Goal: Task Accomplishment & Management: Use online tool/utility

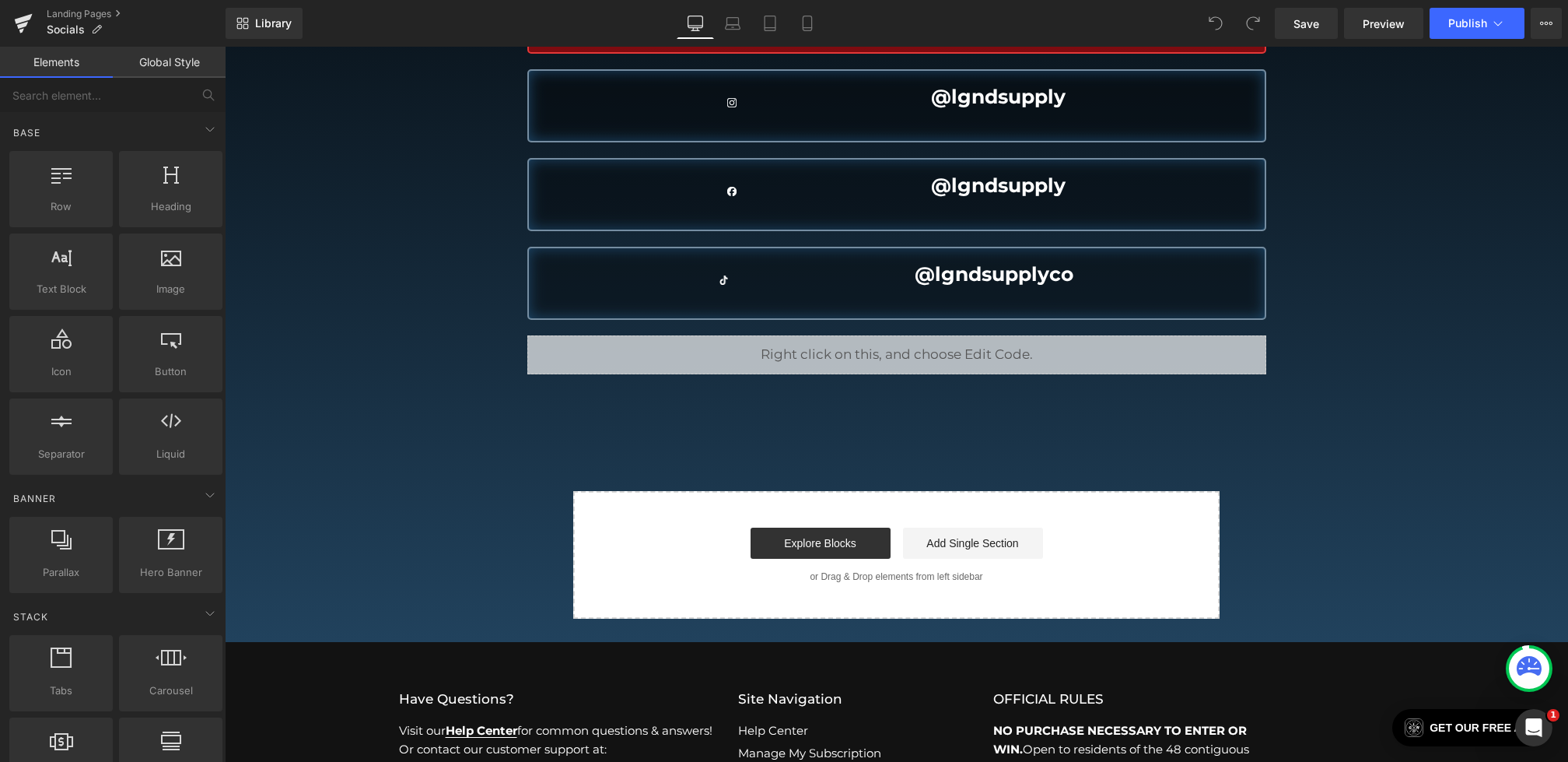
scroll to position [396, 0]
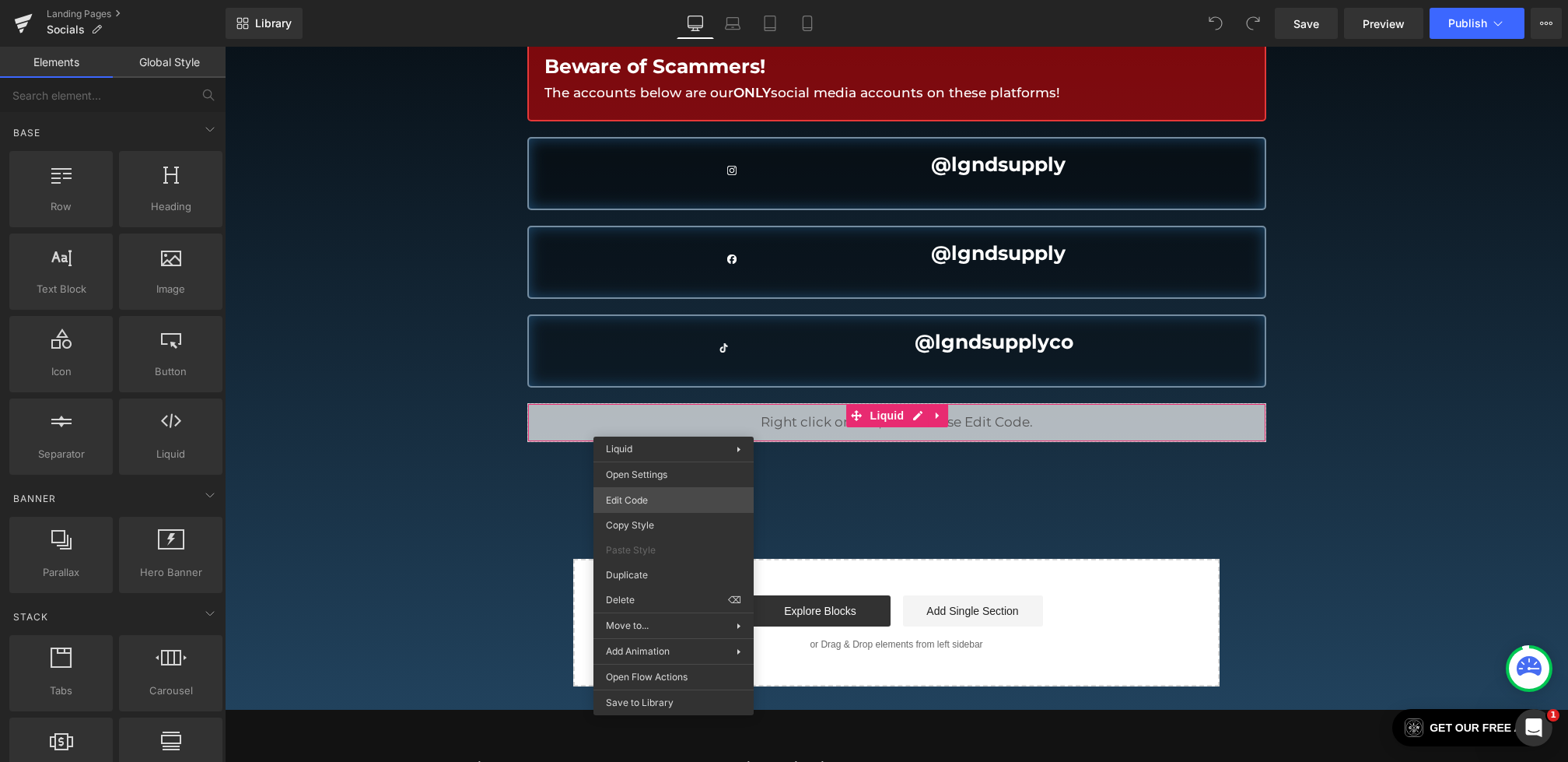
click at [645, 0] on div "You are previewing how the will restyle your page. You can not edit Elements in…" at bounding box center [784, 0] width 1568 height 0
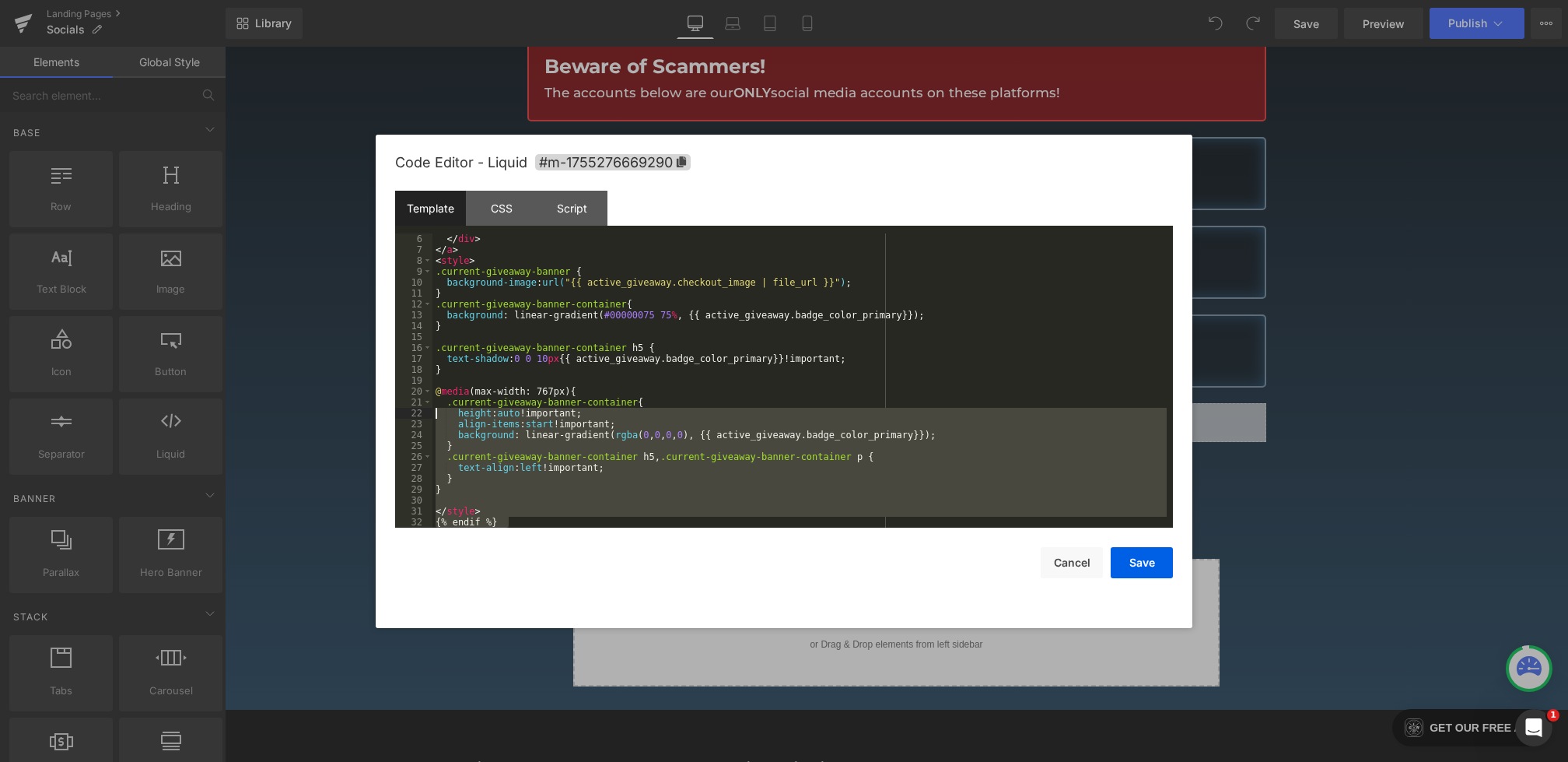
scroll to position [0, 0]
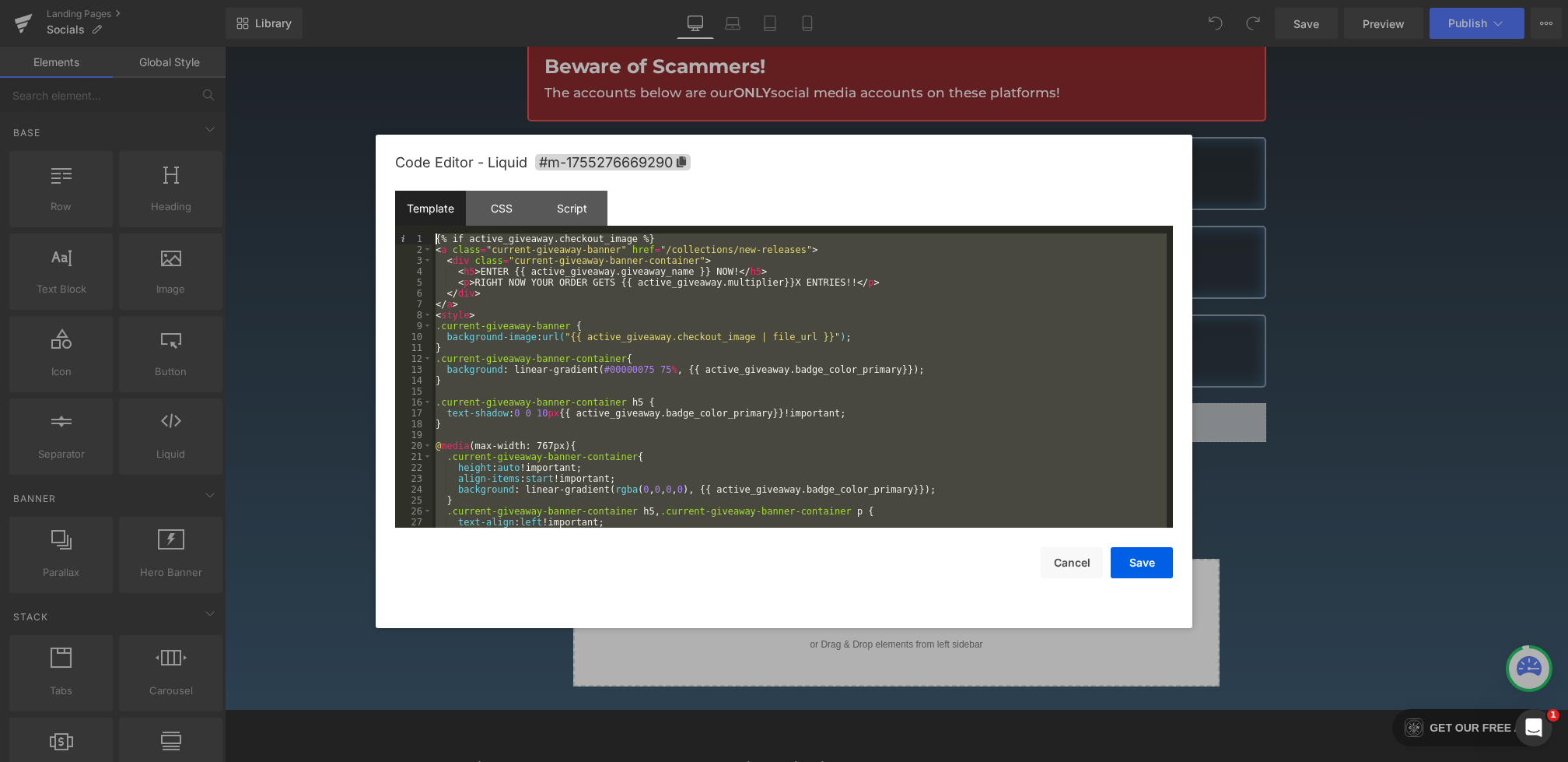
drag, startPoint x: 525, startPoint y: 520, endPoint x: 334, endPoint y: 175, distance: 394.3
click at [334, 175] on body "You are previewing how the will restyle your page. You can not edit Elements in…" at bounding box center [784, 381] width 1568 height 762
click at [1060, 564] on button "Cancel" at bounding box center [1071, 563] width 62 height 32
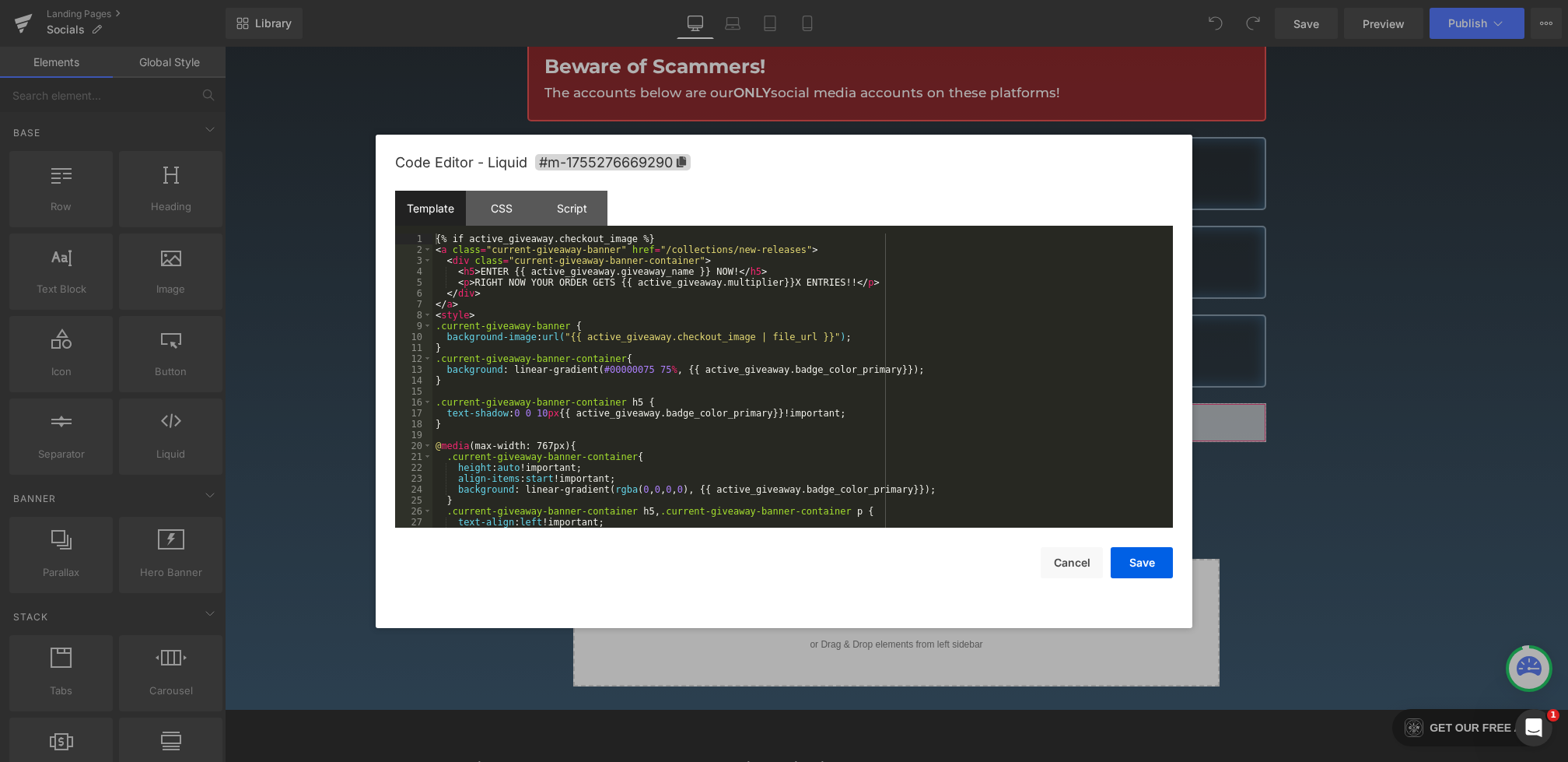
click at [669, 0] on div "You are previewing how the will restyle your page. You can not edit Elements in…" at bounding box center [784, 0] width 1568 height 0
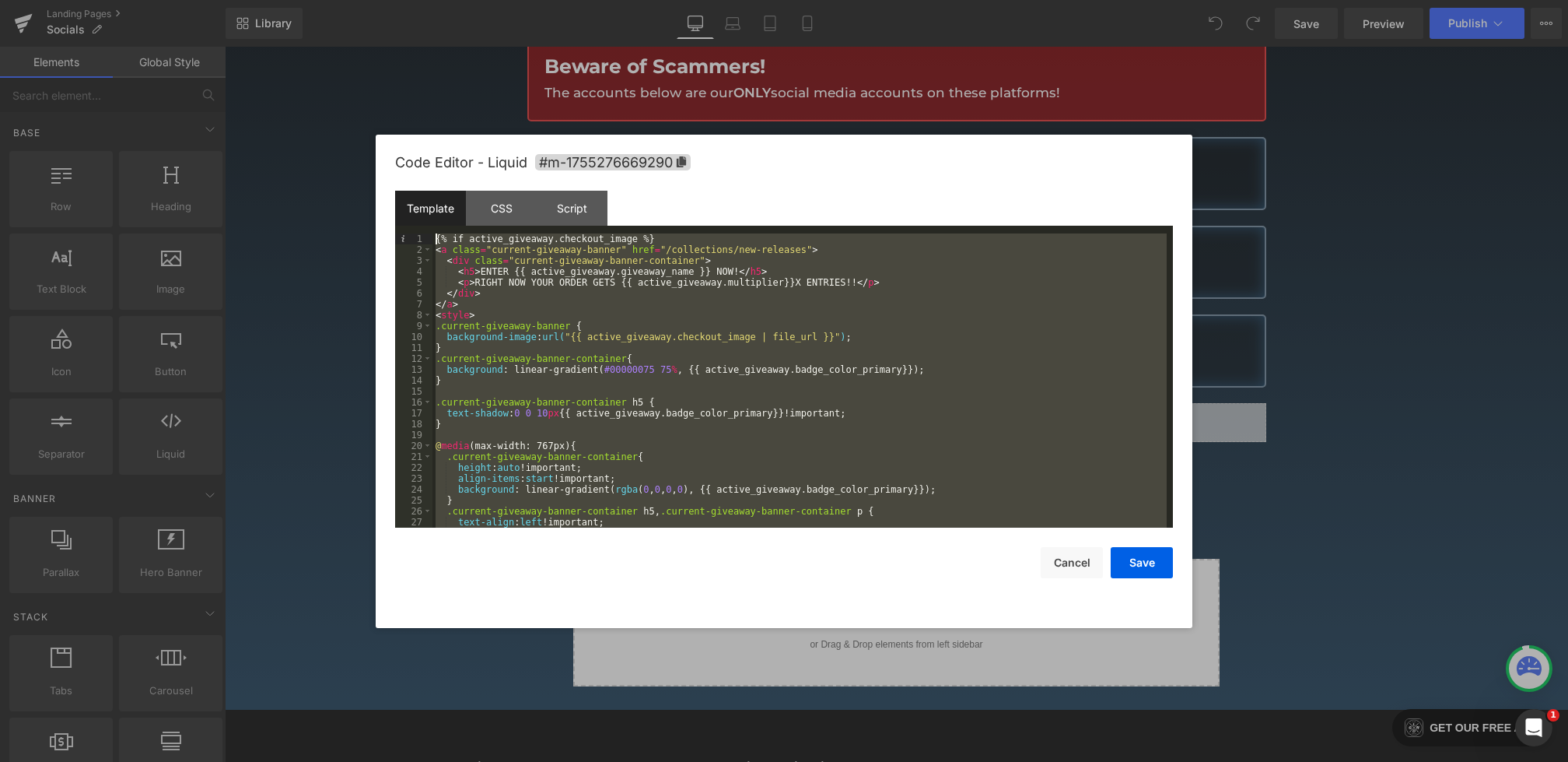
drag, startPoint x: 549, startPoint y: 522, endPoint x: 256, endPoint y: 62, distance: 545.4
click at [256, 63] on body "You are previewing how the will restyle your page. You can not edit Elements in…" at bounding box center [784, 381] width 1568 height 762
click at [508, 208] on div "CSS" at bounding box center [502, 208] width 71 height 35
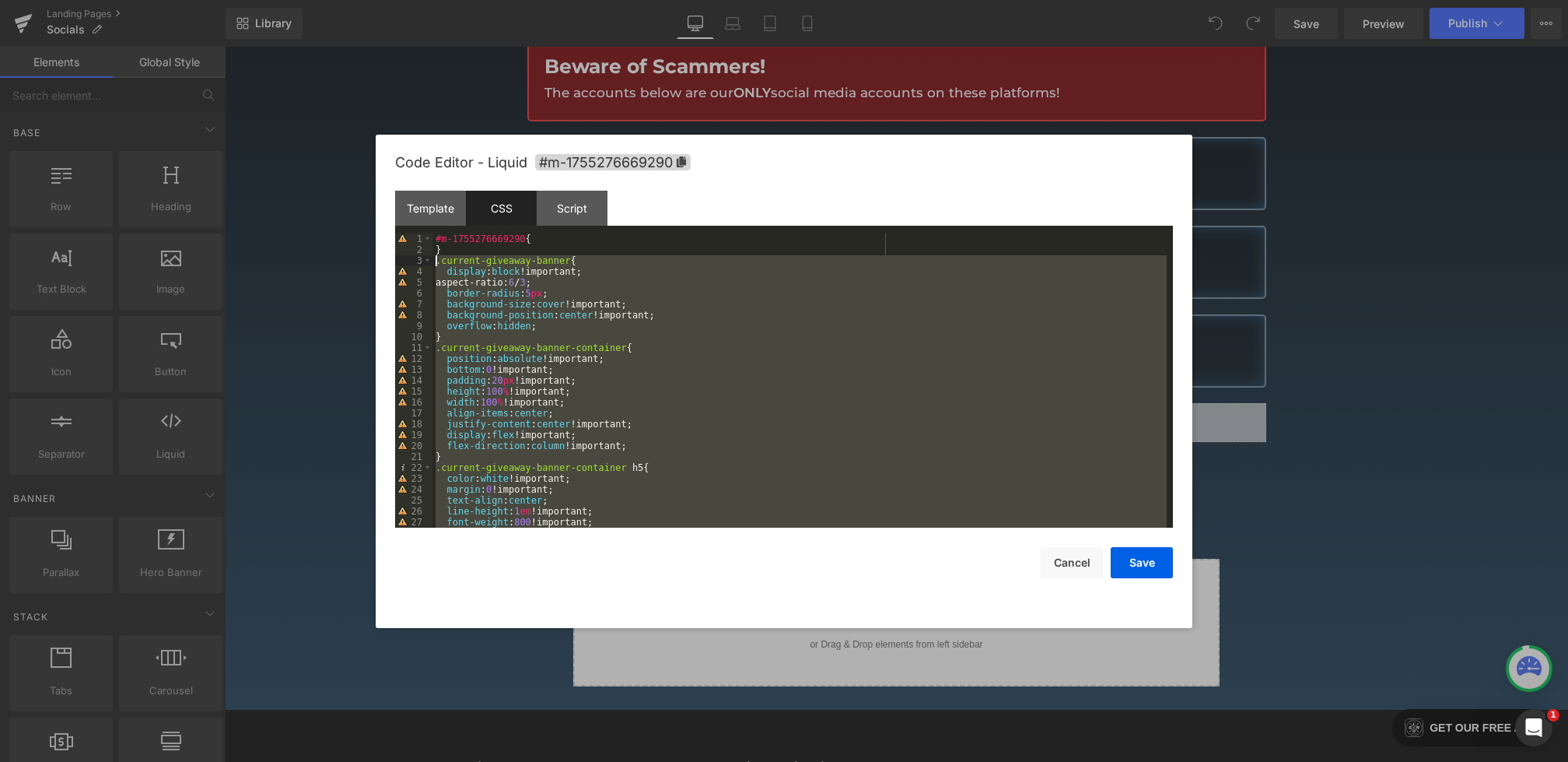
drag, startPoint x: 454, startPoint y: 504, endPoint x: 369, endPoint y: 262, distance: 256.5
click at [369, 262] on body "You are previewing how the will restyle your page. You can not edit Elements in…" at bounding box center [784, 381] width 1568 height 762
click at [1260, 500] on div at bounding box center [784, 381] width 1568 height 762
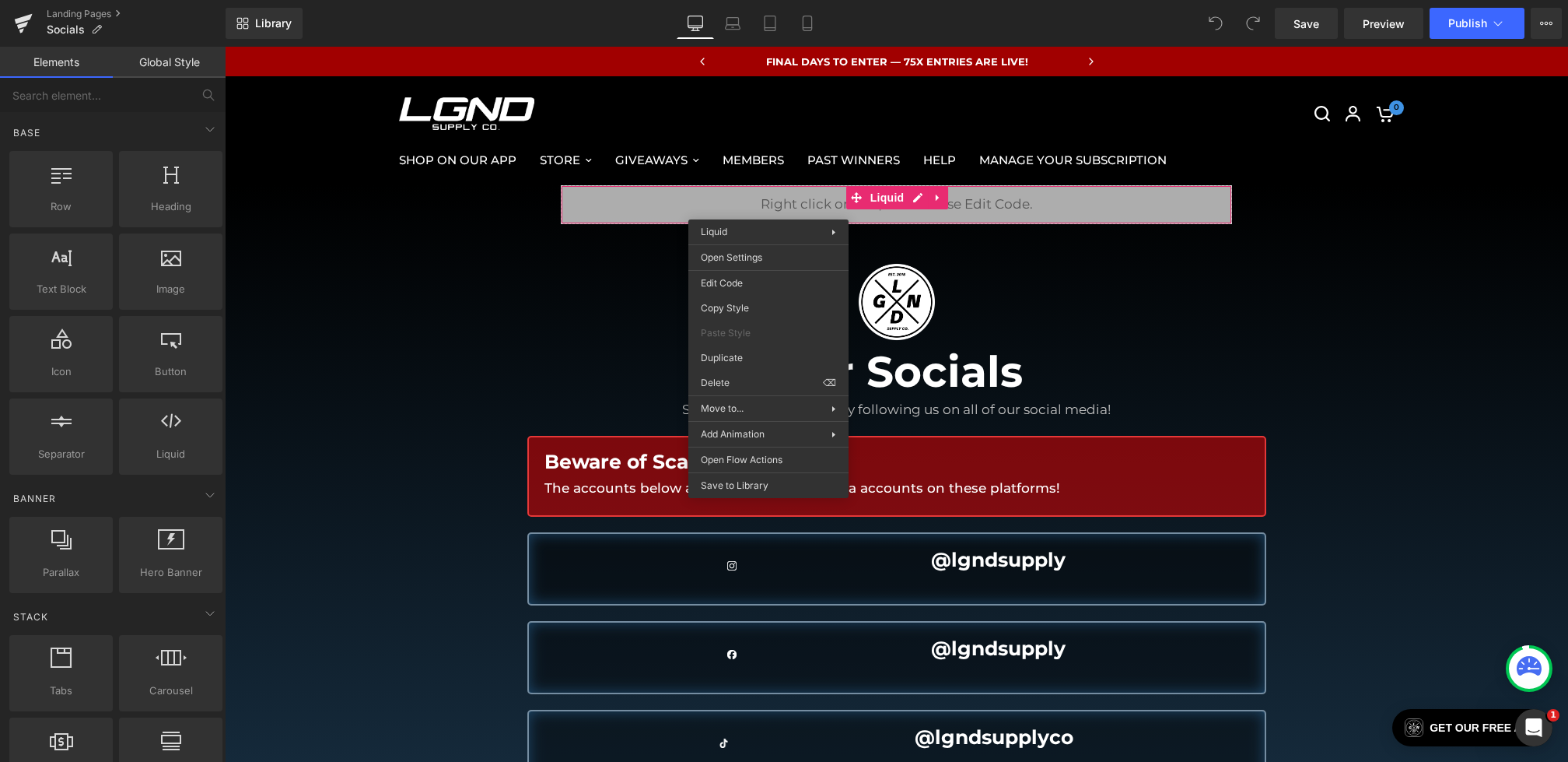
drag, startPoint x: 769, startPoint y: 208, endPoint x: 987, endPoint y: 282, distance: 230.2
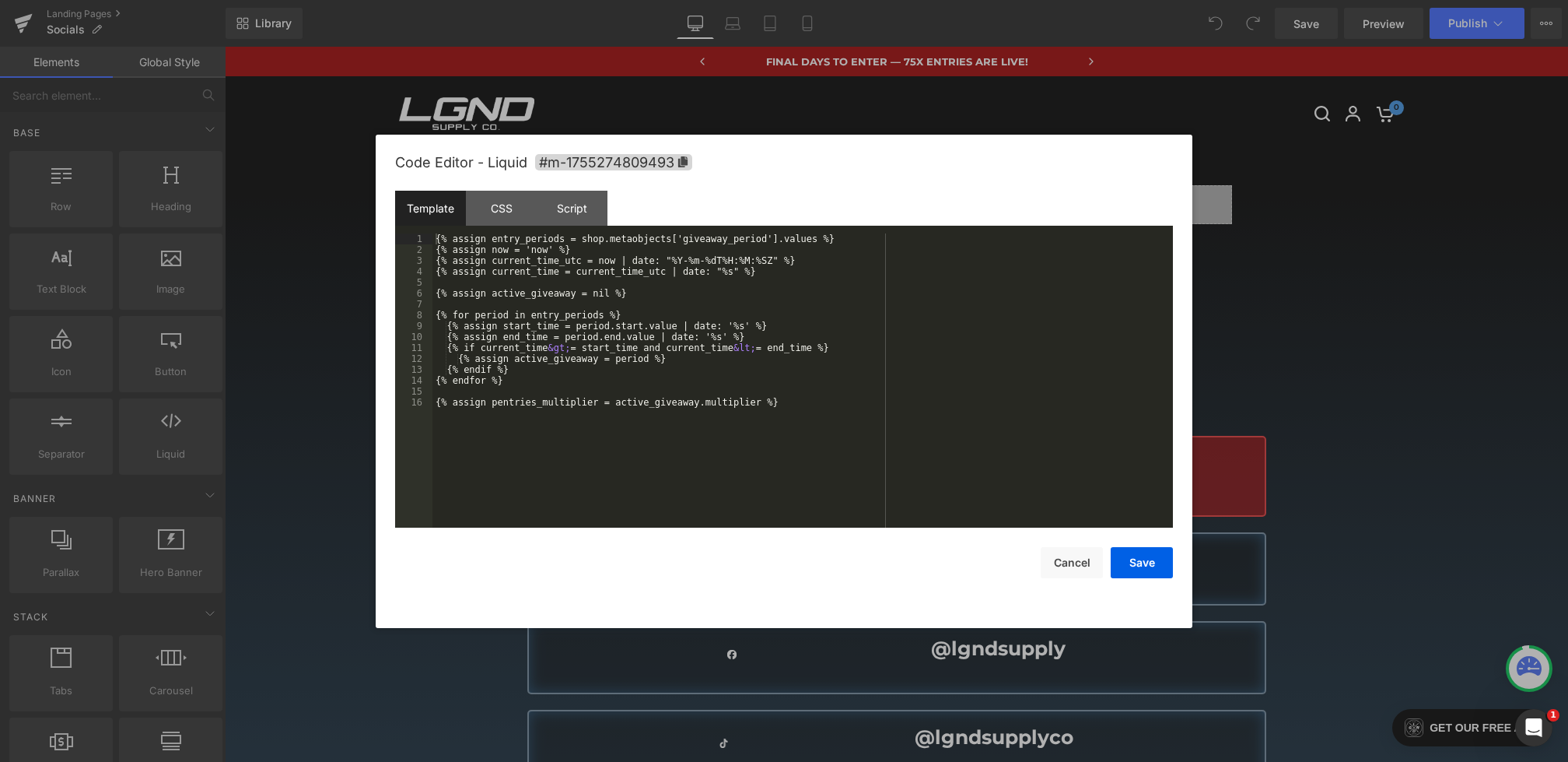
click at [739, 0] on div "You are previewing how the will restyle your page. You can not edit Elements in…" at bounding box center [784, 0] width 1568 height 0
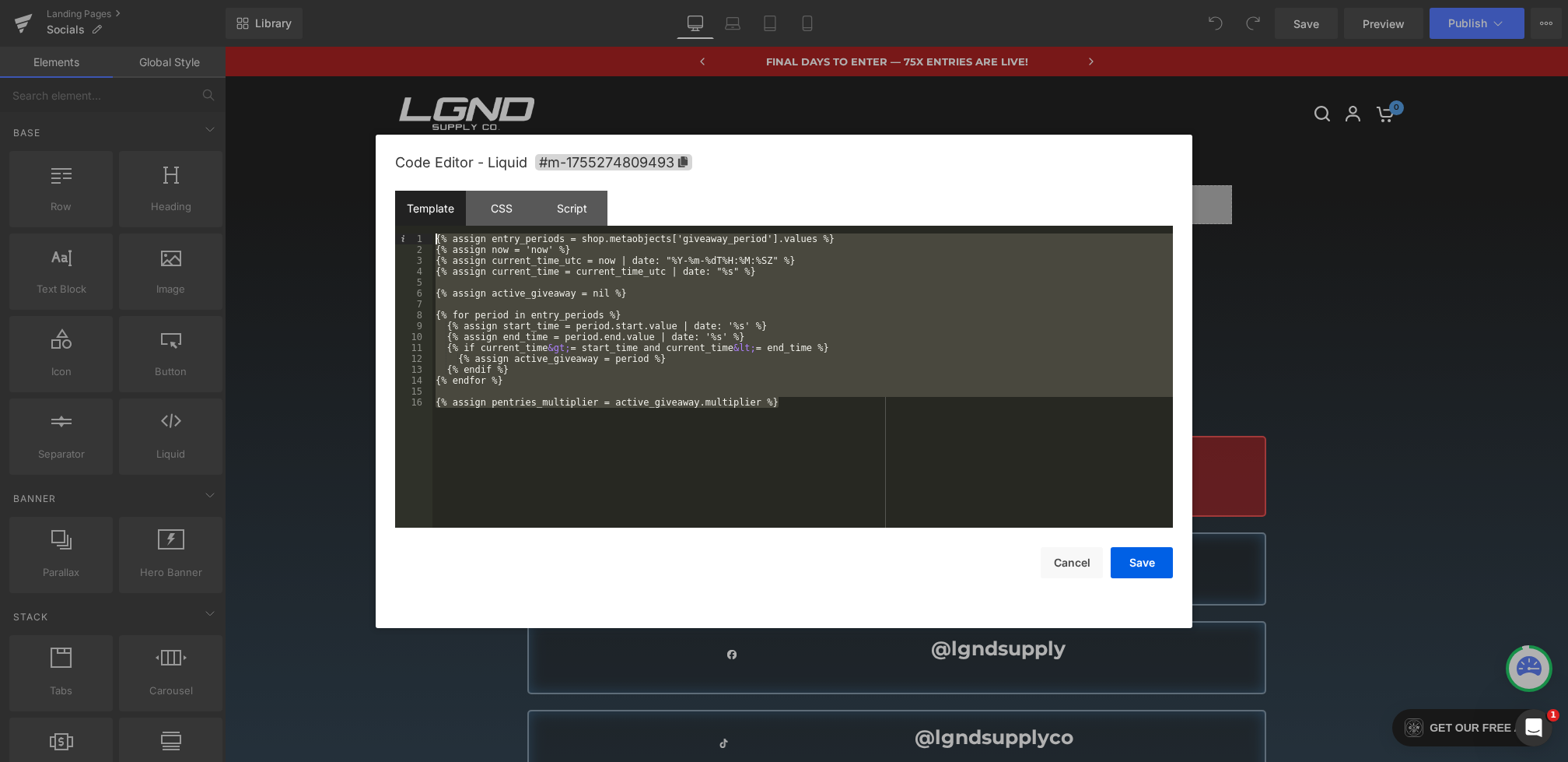
drag, startPoint x: 810, startPoint y: 408, endPoint x: 244, endPoint y: 171, distance: 613.6
click at [244, 171] on body "You are previewing how the will restyle your page. You can not edit Elements in…" at bounding box center [784, 381] width 1568 height 762
